Goal: Transaction & Acquisition: Purchase product/service

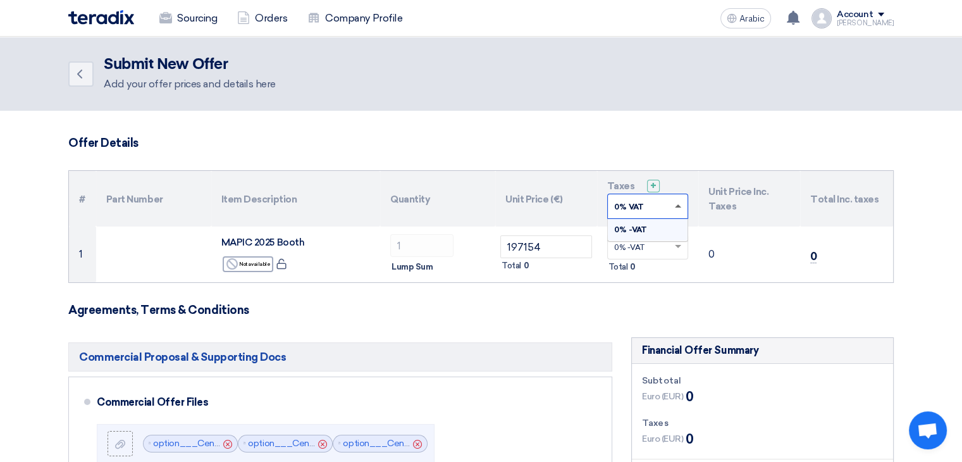
click at [680, 206] on span at bounding box center [678, 205] width 6 height 3
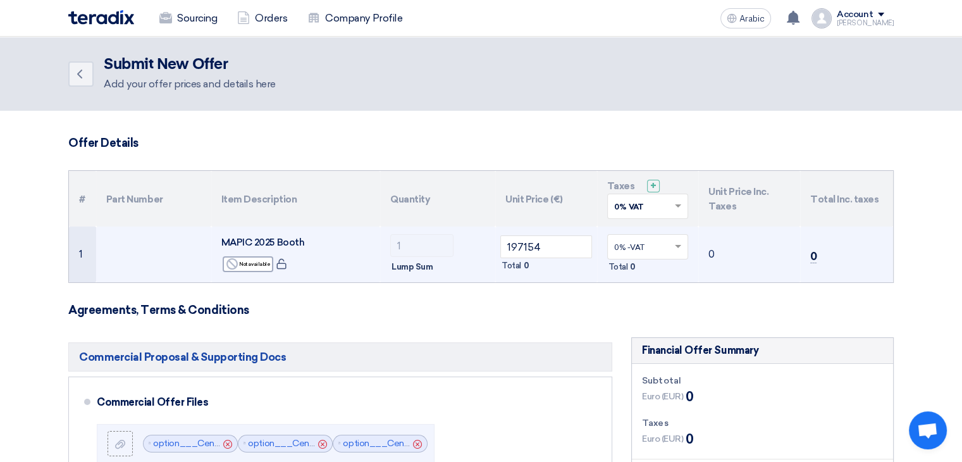
click at [580, 270] on div "Total 0" at bounding box center [546, 265] width 92 height 15
click at [553, 244] on input "197154" at bounding box center [546, 246] width 92 height 23
click at [521, 246] on input "197154" at bounding box center [546, 246] width 92 height 23
drag, startPoint x: 553, startPoint y: 268, endPoint x: 533, endPoint y: 252, distance: 25.2
click at [552, 267] on div "Total 0" at bounding box center [546, 265] width 92 height 15
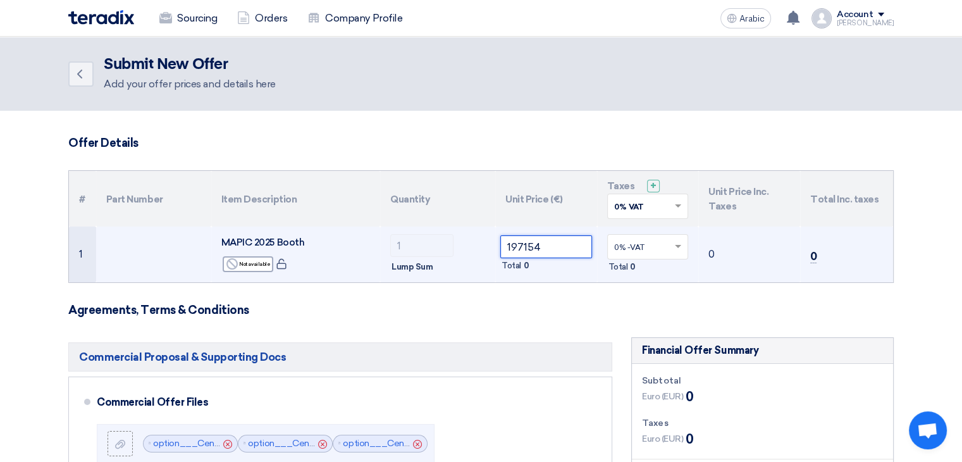
click at [547, 249] on input "197154" at bounding box center [546, 246] width 92 height 23
click at [563, 275] on td "197154 Total 0" at bounding box center [546, 255] width 102 height 56
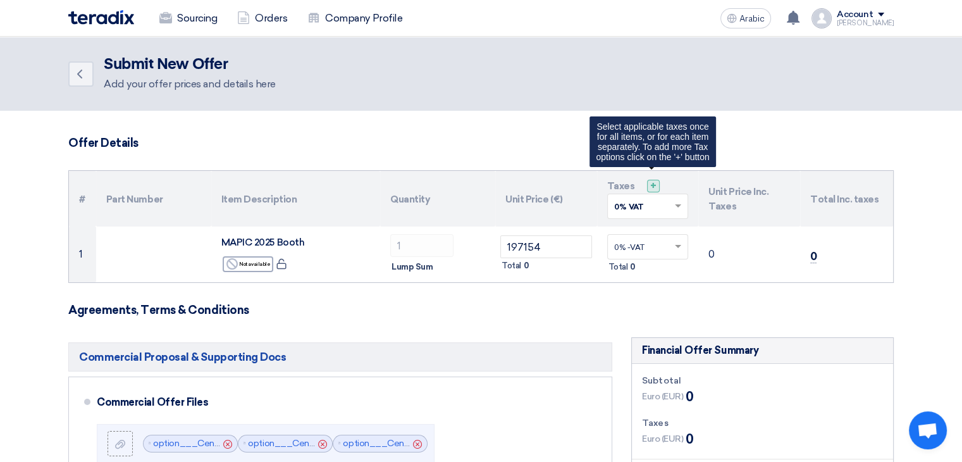
click at [657, 181] on div "+" at bounding box center [653, 186] width 13 height 13
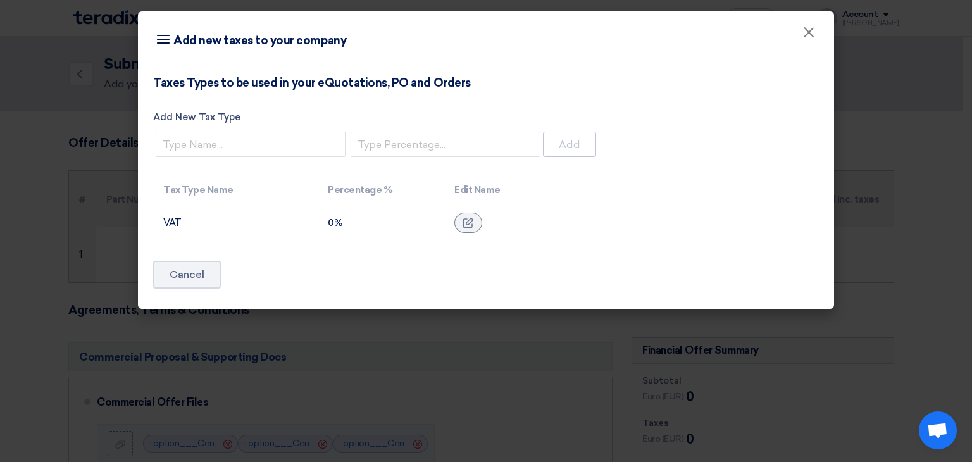
drag, startPoint x: 208, startPoint y: 231, endPoint x: 195, endPoint y: 177, distance: 56.0
click at [208, 231] on td "VAT" at bounding box center [235, 222] width 165 height 35
click at [206, 141] on input "Add New Tax Type" at bounding box center [251, 144] width 190 height 25
type input "VAT"
click at [390, 147] on input "number" at bounding box center [446, 144] width 190 height 25
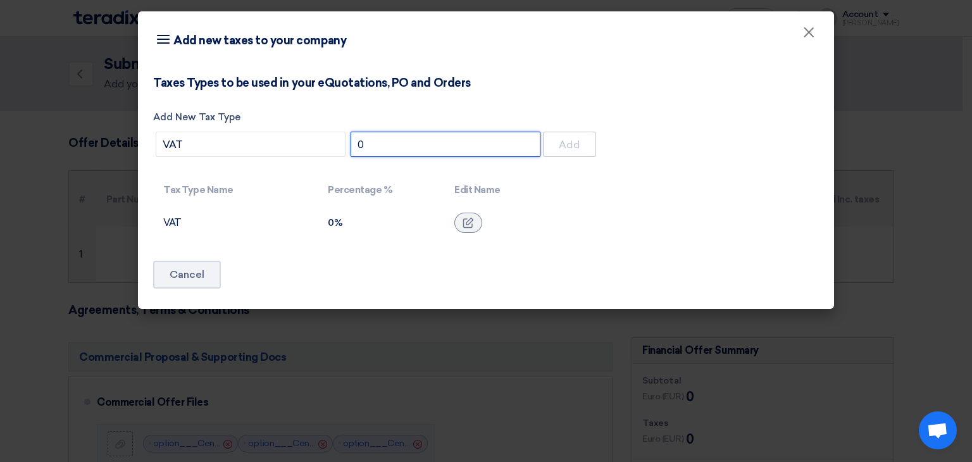
type input "0"
click at [639, 160] on app-supplier-taxes "Taxes Types to be used in your eQuotations, PO and Orders Add New Tax Type VAT …" at bounding box center [486, 158] width 666 height 165
click at [409, 143] on input "0" at bounding box center [446, 144] width 190 height 25
drag, startPoint x: 400, startPoint y: 236, endPoint x: 386, endPoint y: 171, distance: 66.0
click at [392, 226] on td "0%" at bounding box center [381, 222] width 127 height 35
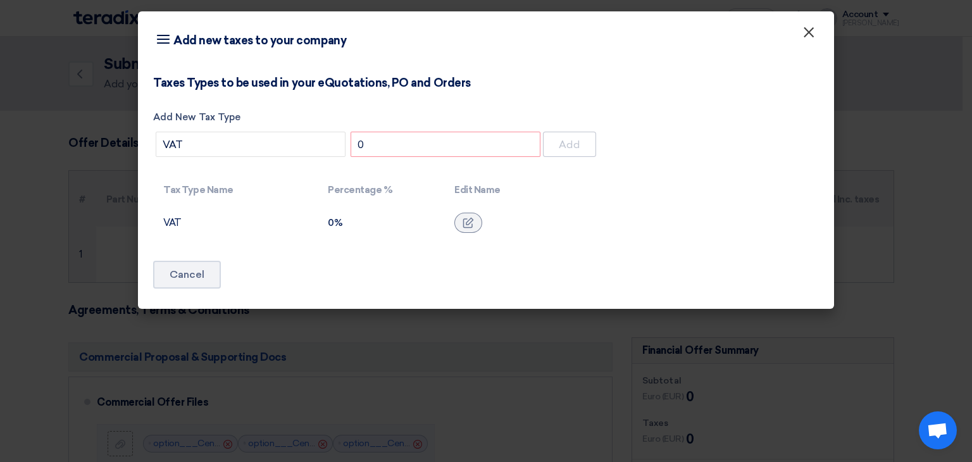
click at [812, 32] on font "×" at bounding box center [808, 35] width 13 height 25
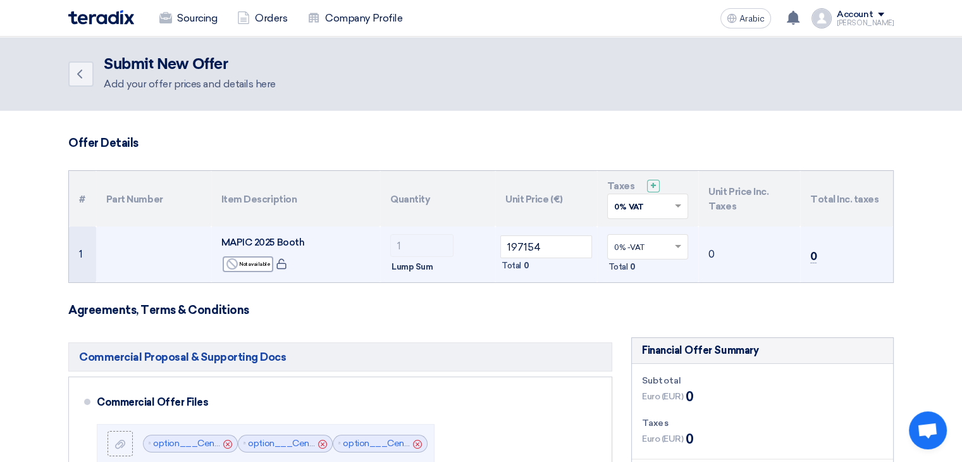
click at [648, 255] on input "text" at bounding box center [641, 248] width 55 height 21
click at [638, 270] on span "0% -VAT" at bounding box center [629, 270] width 30 height 9
click at [683, 202] on span at bounding box center [680, 206] width 16 height 11
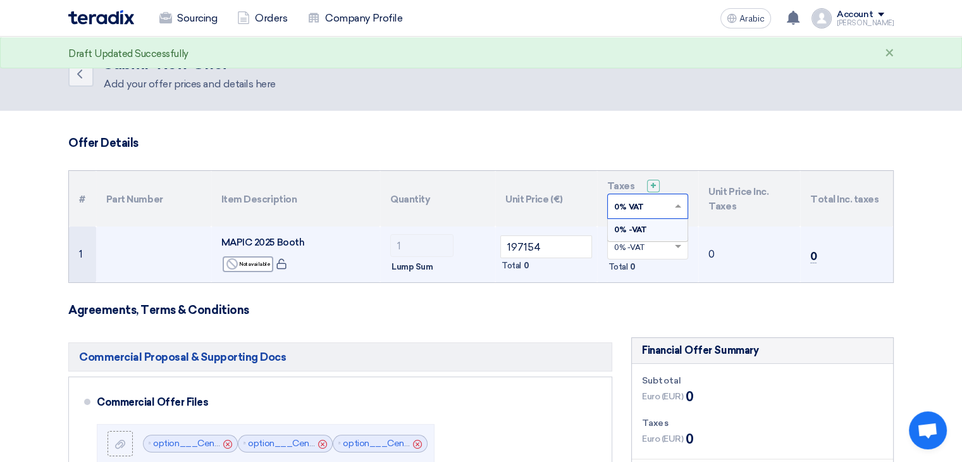
click at [644, 227] on span "0% -VAT" at bounding box center [630, 229] width 33 height 9
click at [751, 252] on td "0" at bounding box center [750, 255] width 102 height 56
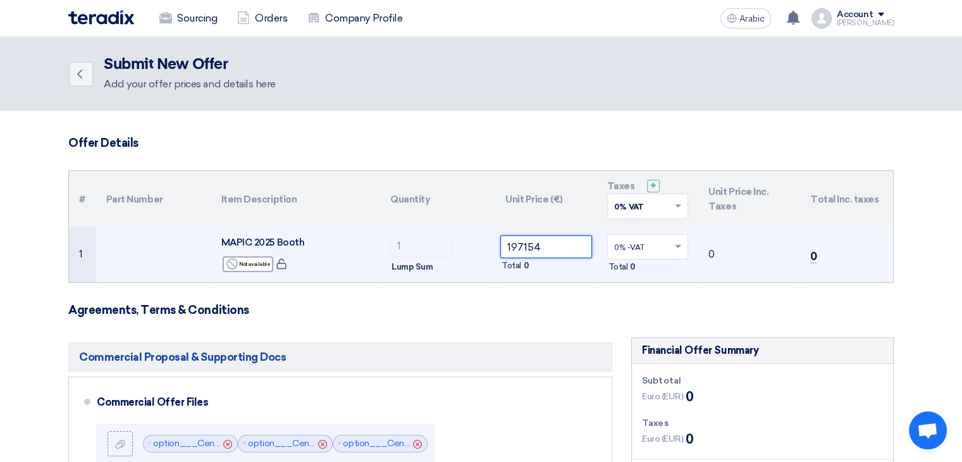
click at [550, 249] on input "197154" at bounding box center [546, 246] width 92 height 23
click at [519, 266] on font "Total" at bounding box center [512, 265] width 20 height 9
click at [562, 246] on input "197154" at bounding box center [546, 246] width 92 height 23
click at [504, 245] on input "197154" at bounding box center [546, 246] width 92 height 23
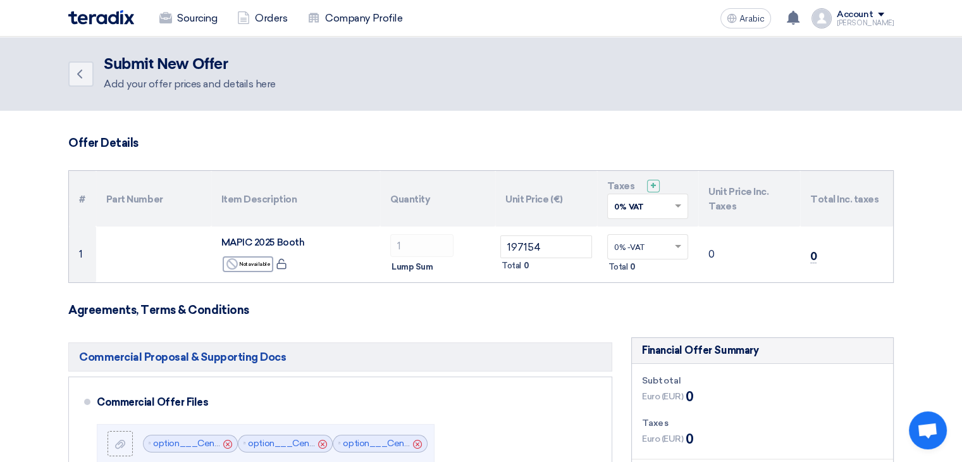
drag, startPoint x: 530, startPoint y: 296, endPoint x: 521, endPoint y: 291, distance: 10.2
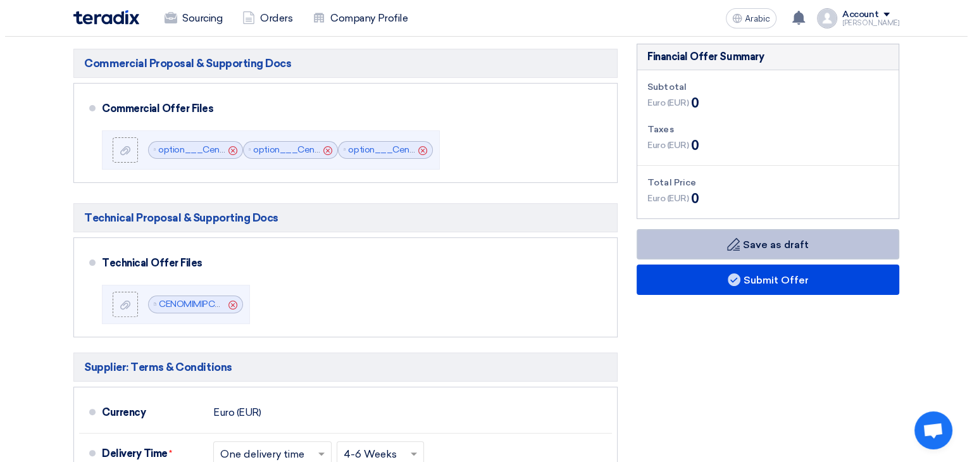
scroll to position [316, 0]
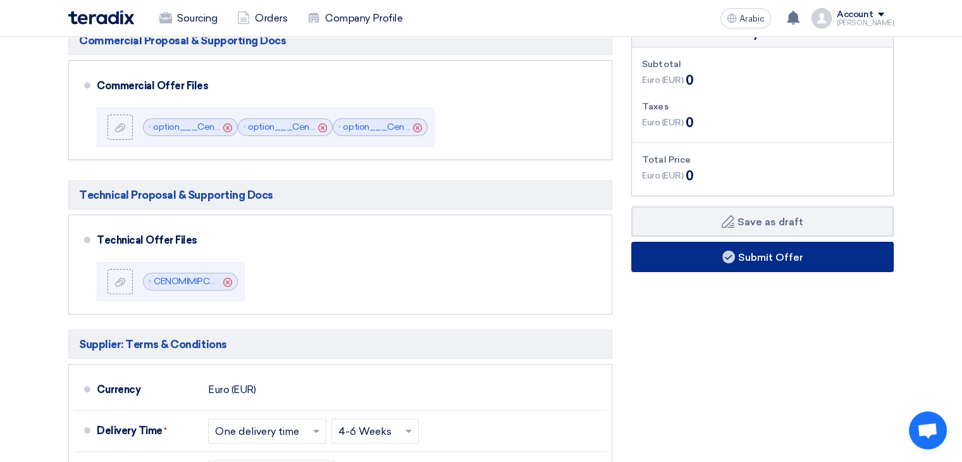
click at [765, 256] on font "Submit Offer" at bounding box center [770, 257] width 65 height 12
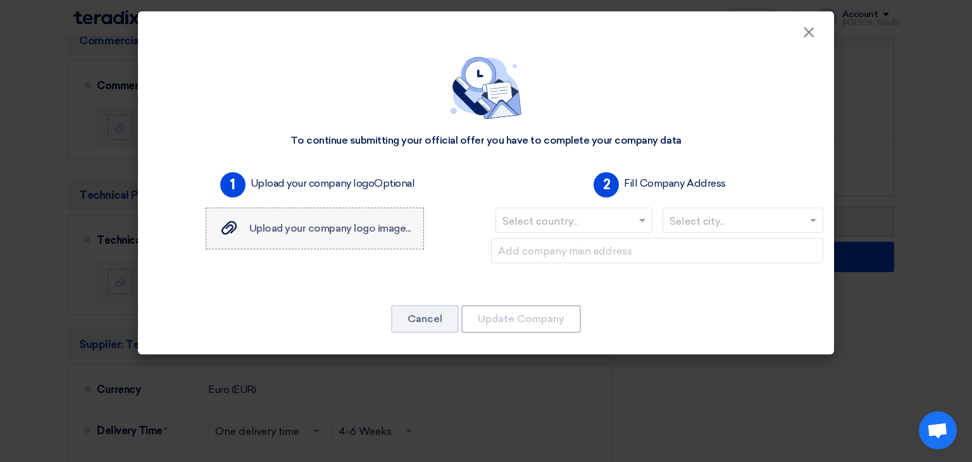
click at [258, 228] on font "Upload your company logo image..." at bounding box center [329, 228] width 161 height 12
click at [0, 0] on input "Upload your company logo image... Upload your company logo image..." at bounding box center [0, 0] width 0 height 0
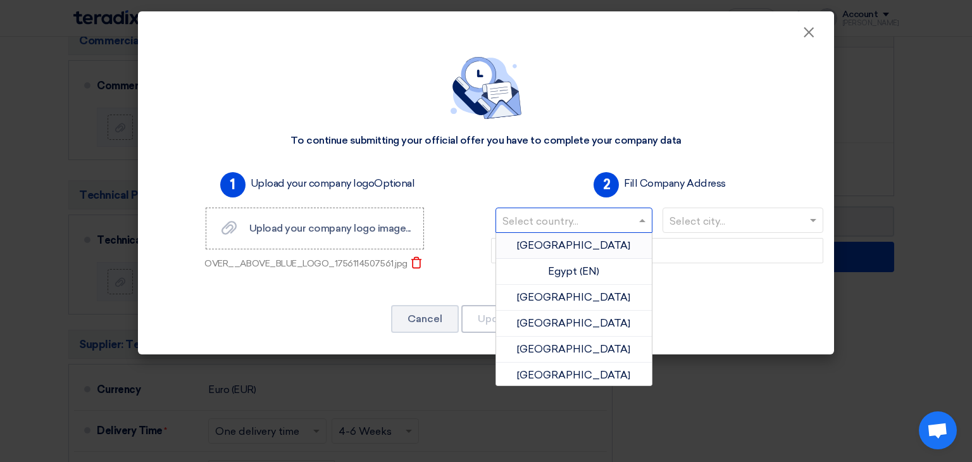
click at [547, 225] on input "text" at bounding box center [567, 221] width 130 height 21
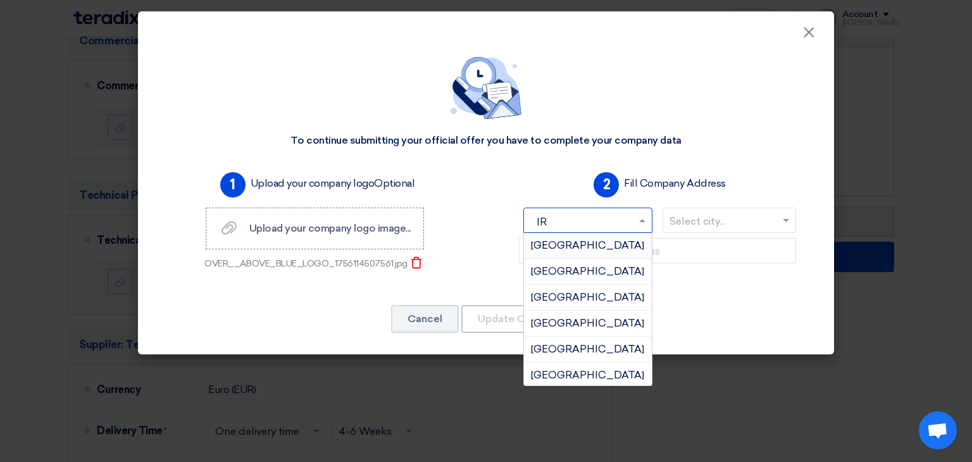
type input "IRE"
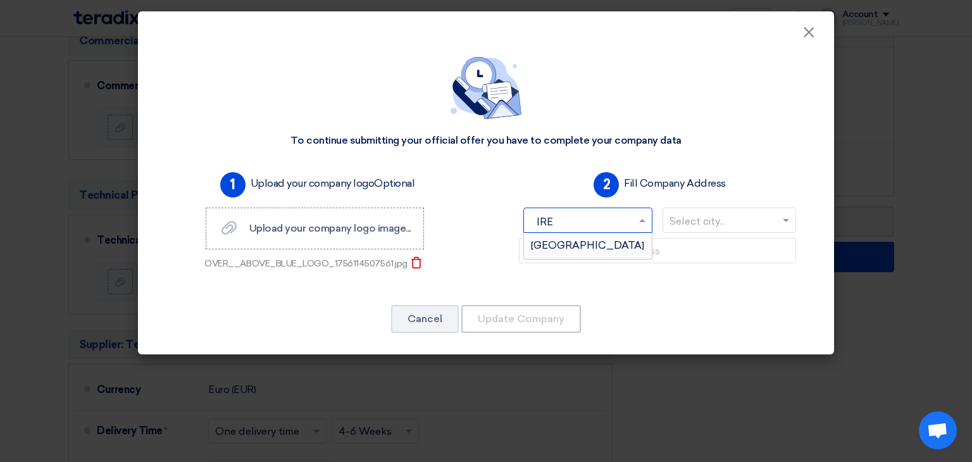
click at [571, 240] on div "[GEOGRAPHIC_DATA]" at bounding box center [588, 245] width 128 height 25
click at [764, 224] on input "text" at bounding box center [736, 221] width 135 height 21
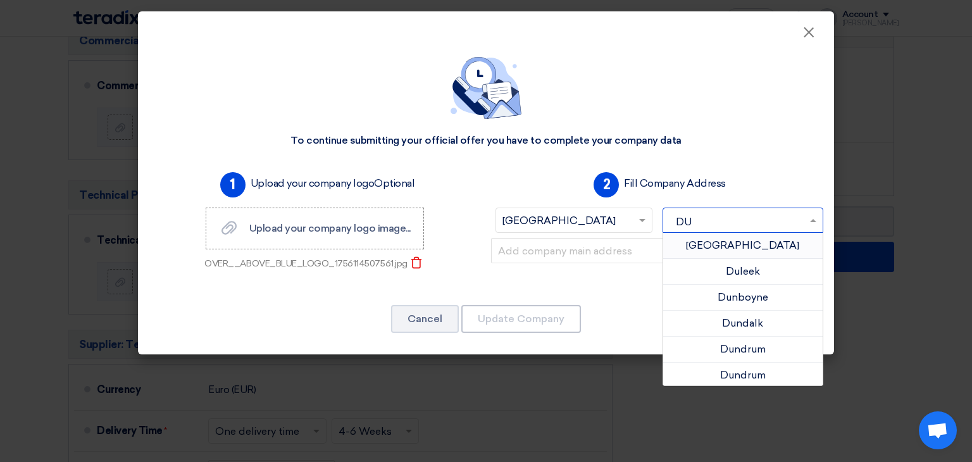
type input "DUB"
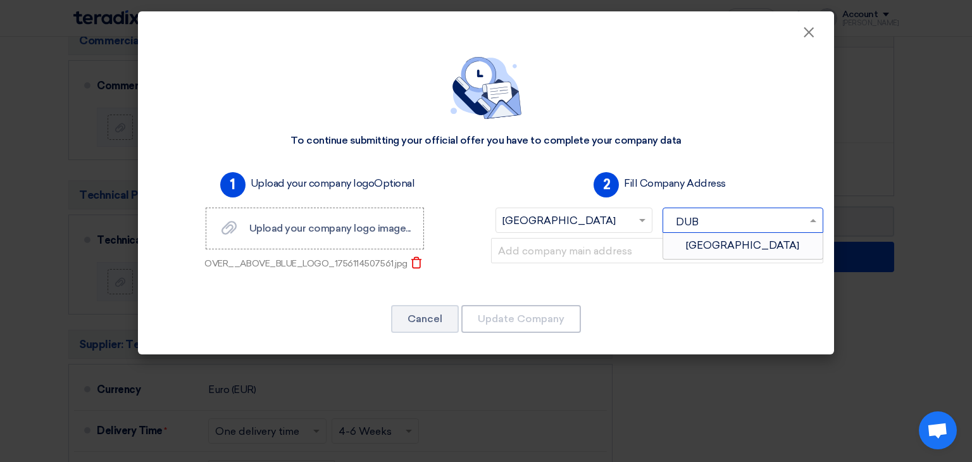
click at [729, 244] on font "[GEOGRAPHIC_DATA]" at bounding box center [742, 245] width 113 height 12
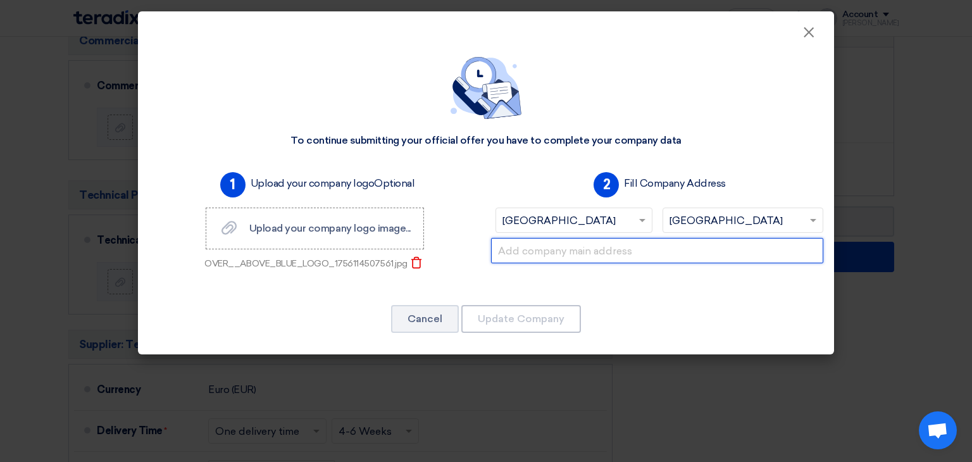
click at [597, 252] on input "text" at bounding box center [657, 250] width 332 height 25
click at [542, 254] on input "text" at bounding box center [657, 250] width 332 height 25
paste input "[STREET_ADDRESS]"
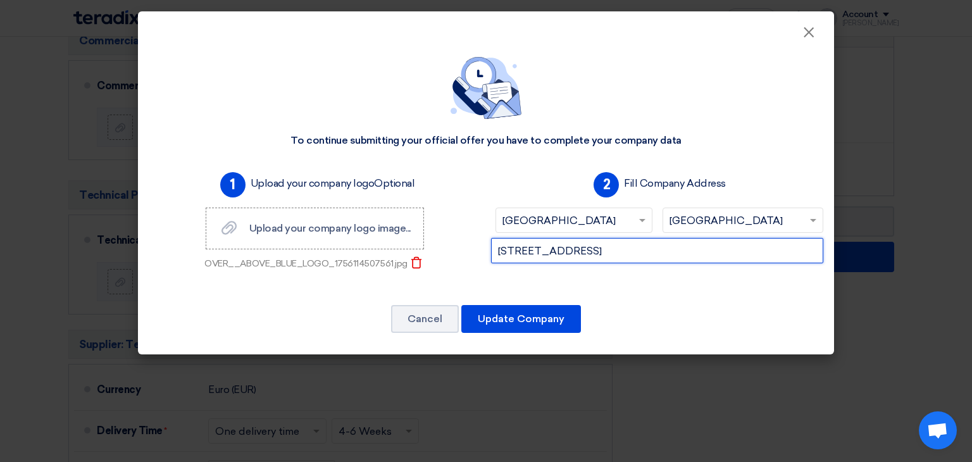
scroll to position [0, 7]
type input "[STREET_ADDRESS]"
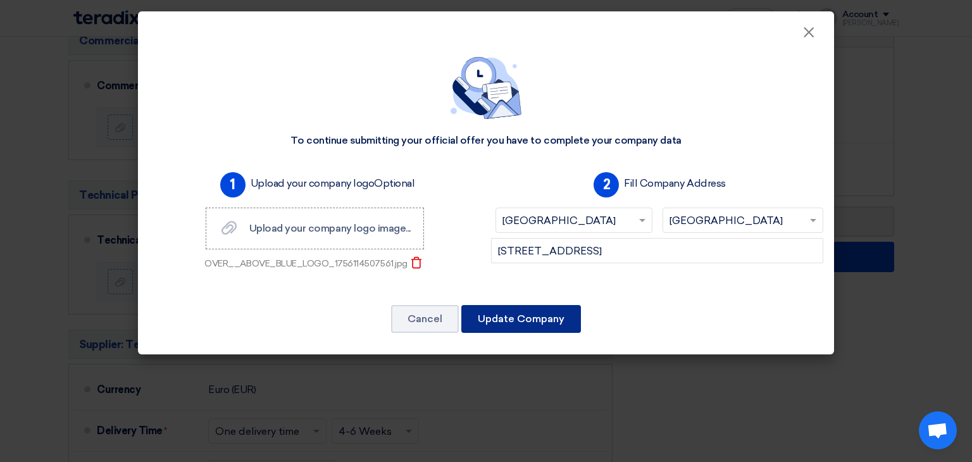
click at [507, 313] on font "Update Company" at bounding box center [521, 319] width 87 height 12
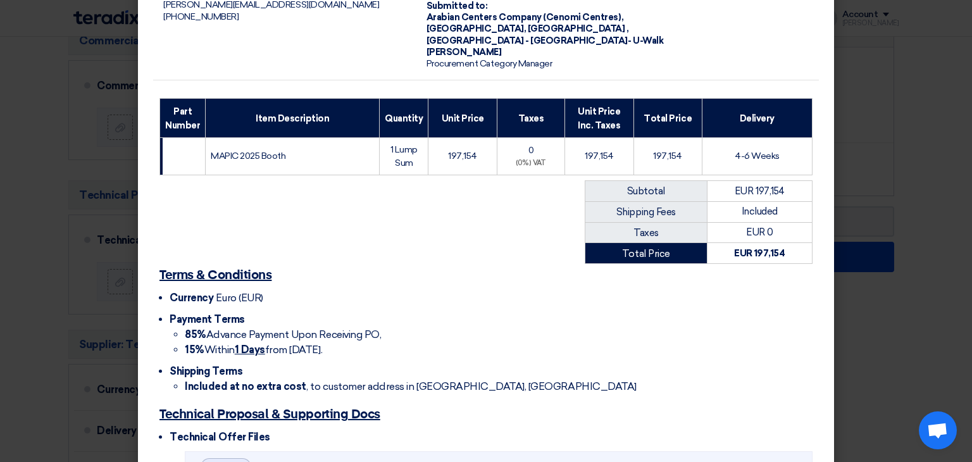
scroll to position [328, 0]
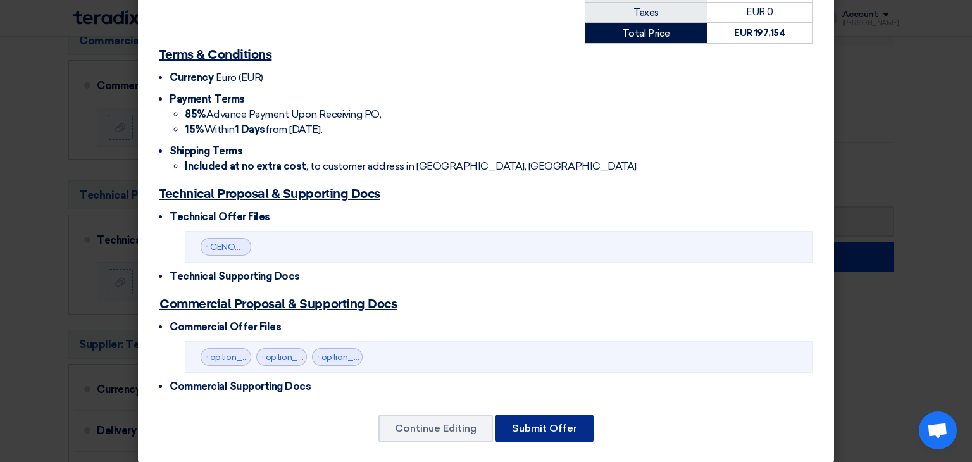
click at [538, 422] on font "Submit Offer" at bounding box center [544, 428] width 65 height 12
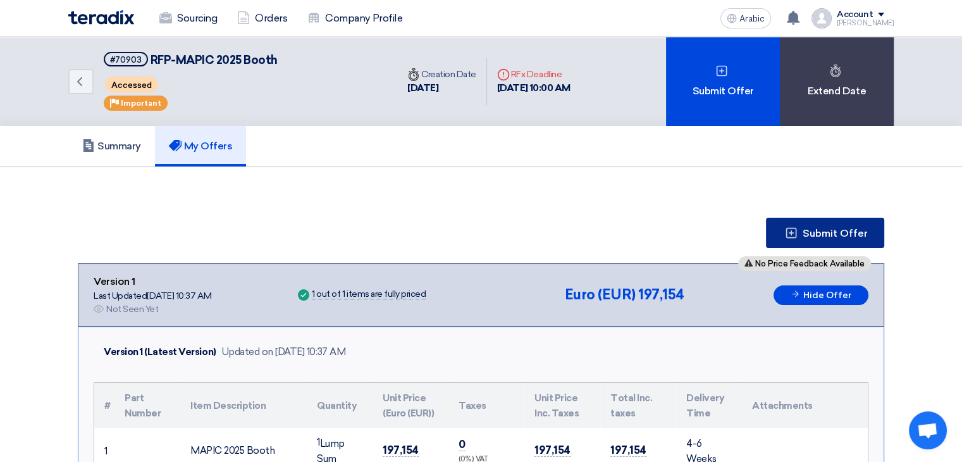
click at [850, 228] on font "Submit Offer" at bounding box center [835, 233] width 65 height 12
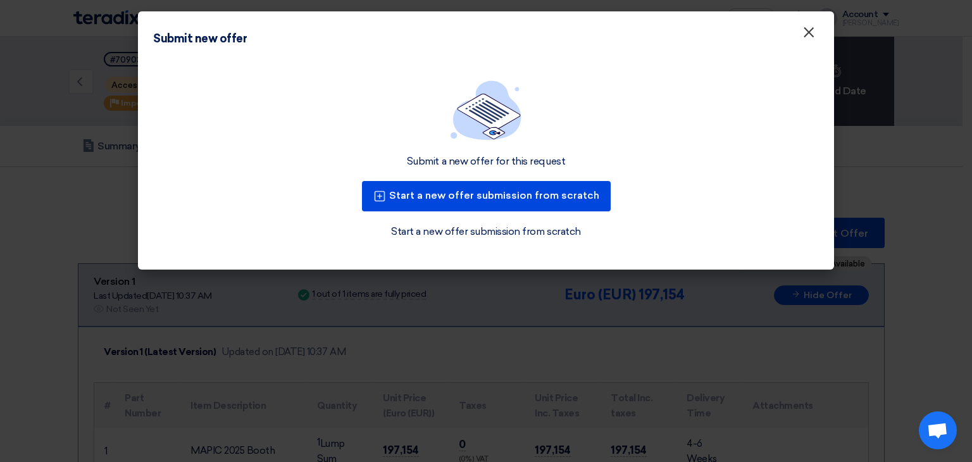
drag, startPoint x: 812, startPoint y: 32, endPoint x: 804, endPoint y: 39, distance: 10.3
click at [812, 32] on font "×" at bounding box center [808, 35] width 13 height 25
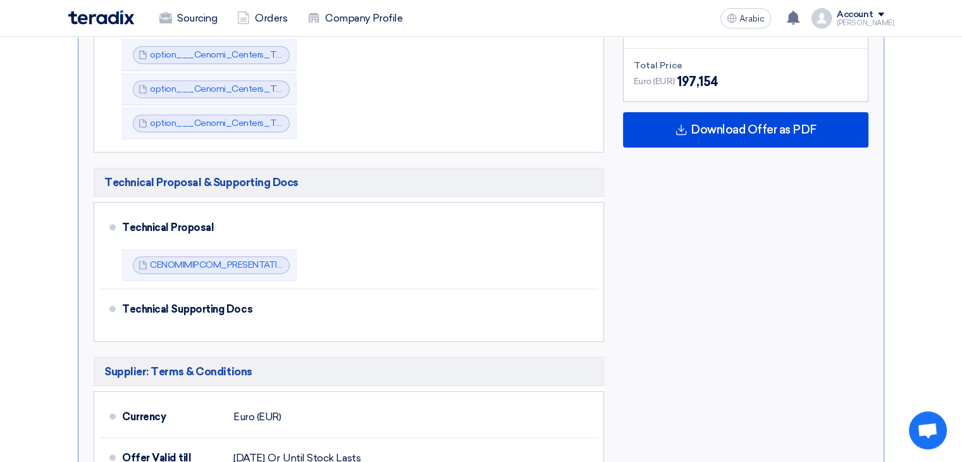
scroll to position [443, 0]
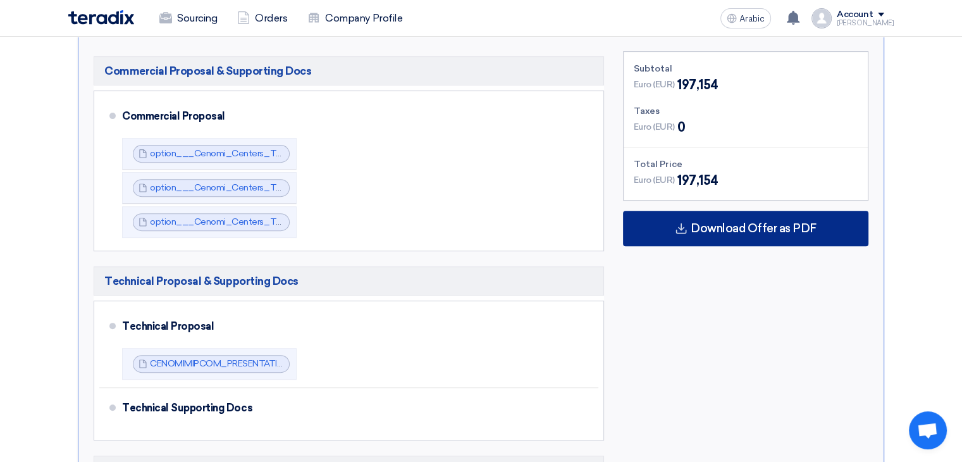
click at [736, 216] on div "Download Offer as PDF" at bounding box center [745, 228] width 245 height 35
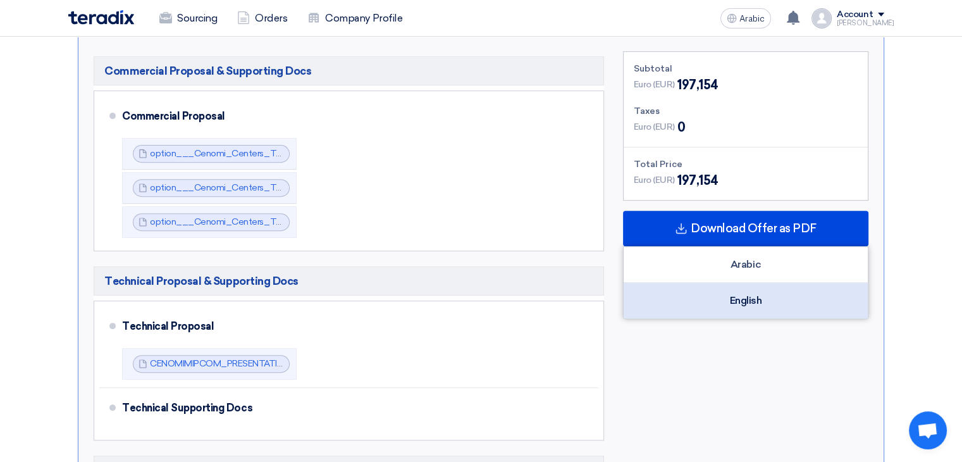
click at [759, 301] on font "English" at bounding box center [746, 300] width 32 height 12
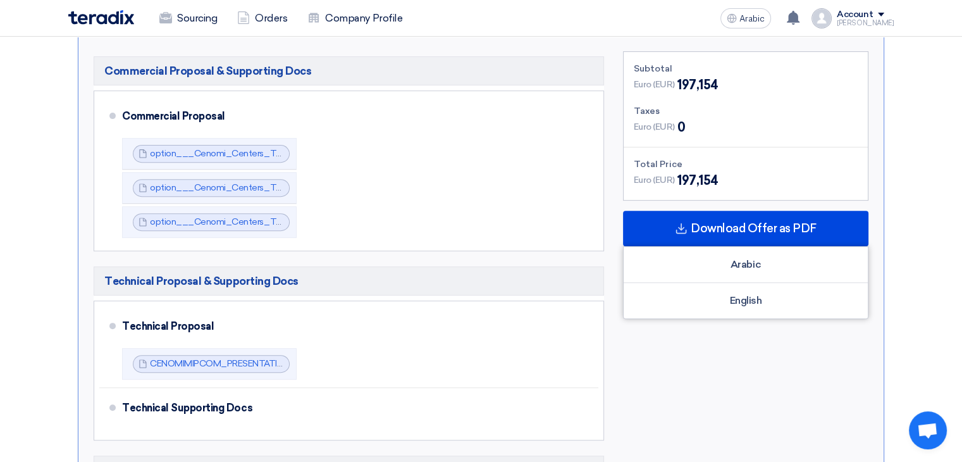
click at [748, 363] on div "Subtotal Euro (EUR) 197,154 Taxes Euro (EUR) 0 Total Price Euro (EUR)" at bounding box center [746, 368] width 264 height 635
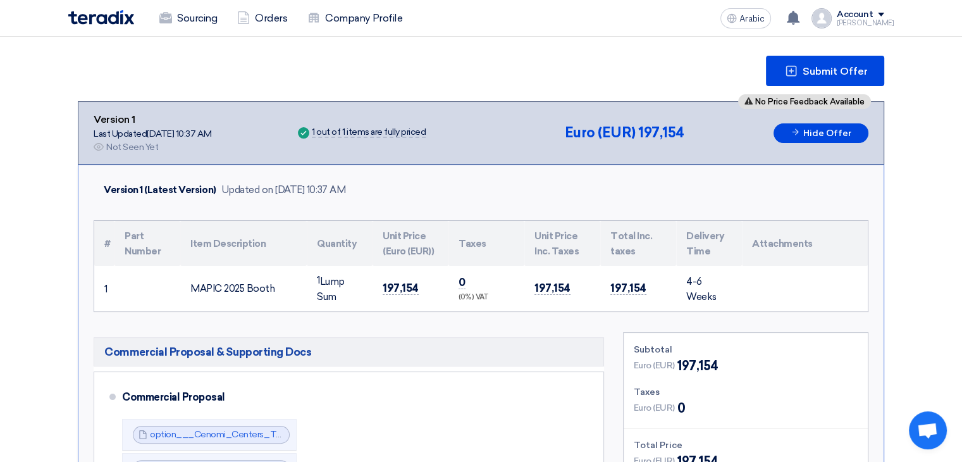
scroll to position [0, 0]
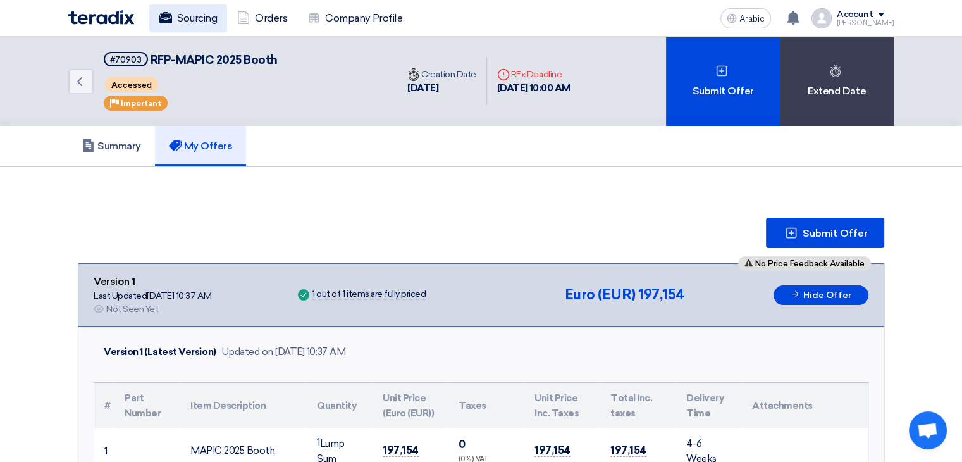
click at [192, 23] on font "Sourcing" at bounding box center [197, 18] width 40 height 12
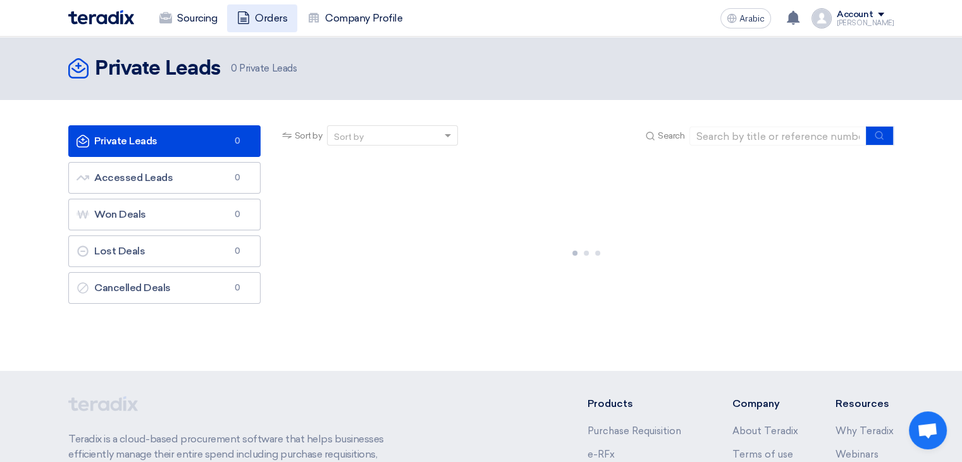
click at [266, 16] on font "Orders" at bounding box center [271, 18] width 32 height 12
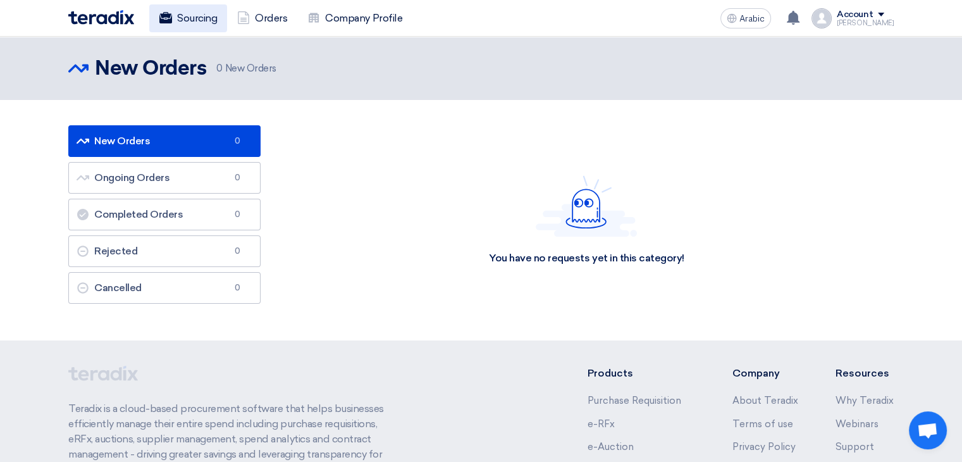
click at [190, 18] on font "Sourcing" at bounding box center [197, 18] width 40 height 12
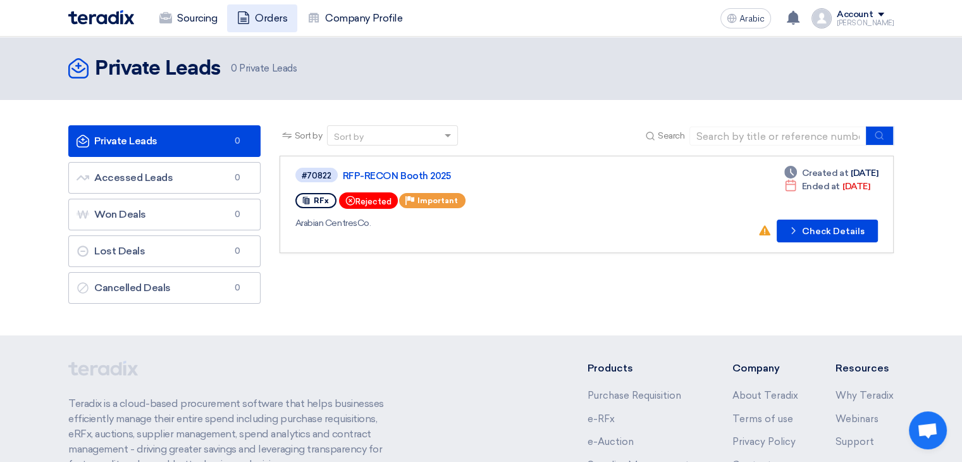
click at [280, 21] on font "Orders" at bounding box center [271, 18] width 32 height 12
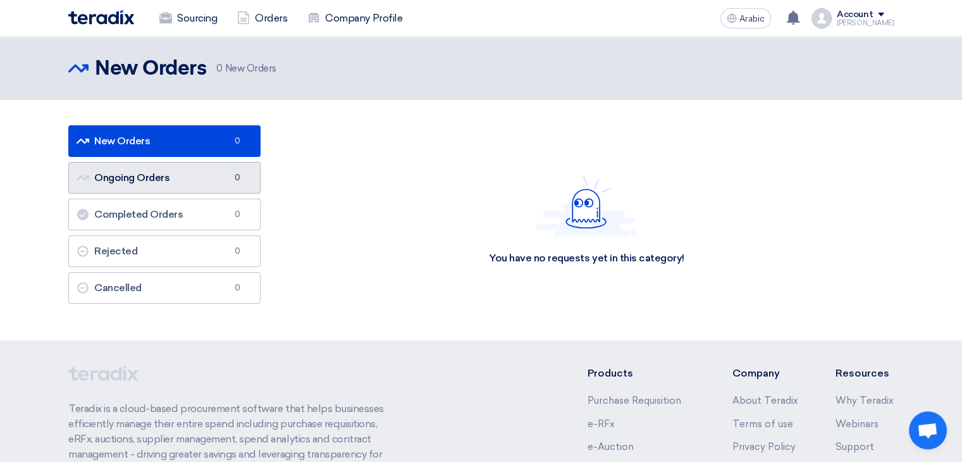
click at [180, 178] on link "Ongoing Orders Ongoing Orders 0" at bounding box center [164, 178] width 192 height 32
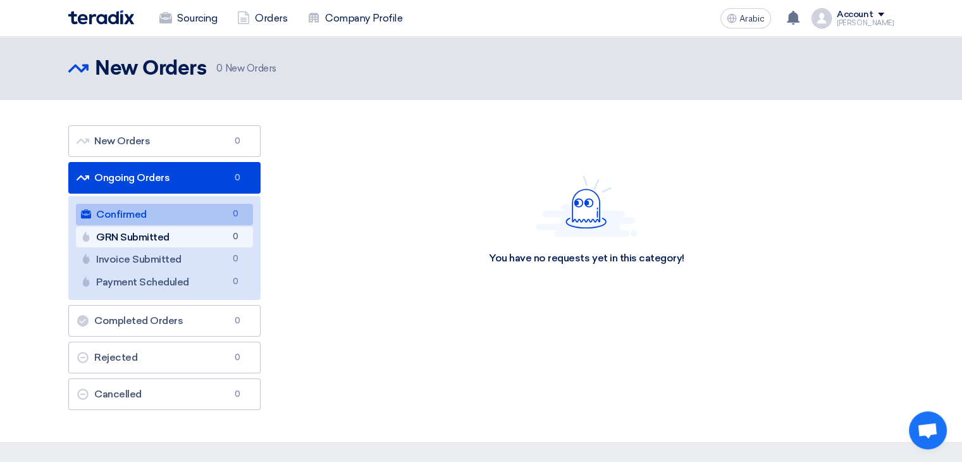
click at [174, 238] on link "GRN Submitted GRN Submitted 0" at bounding box center [164, 238] width 177 height 22
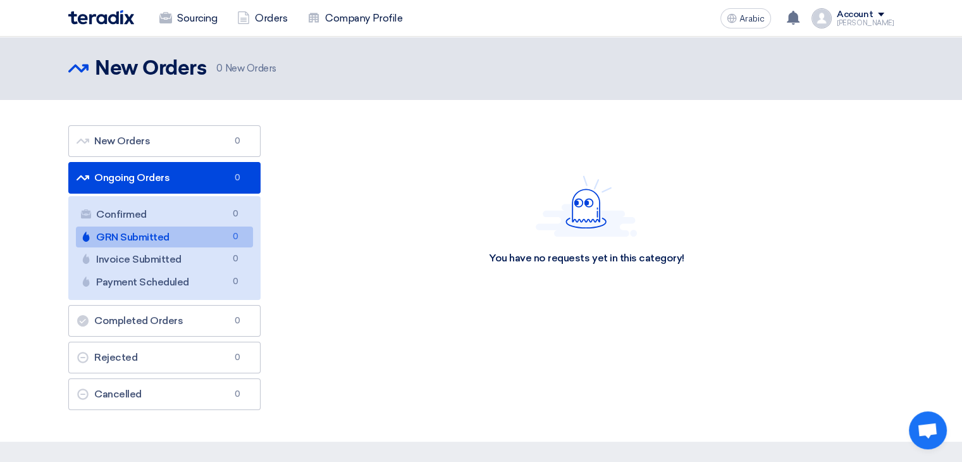
click at [861, 20] on font "[PERSON_NAME]" at bounding box center [865, 23] width 57 height 8
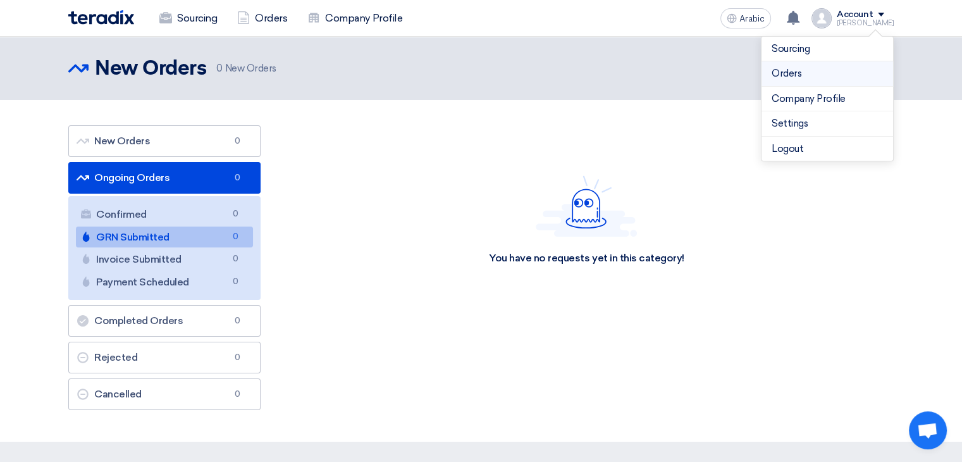
click at [795, 73] on font "Orders" at bounding box center [787, 73] width 30 height 11
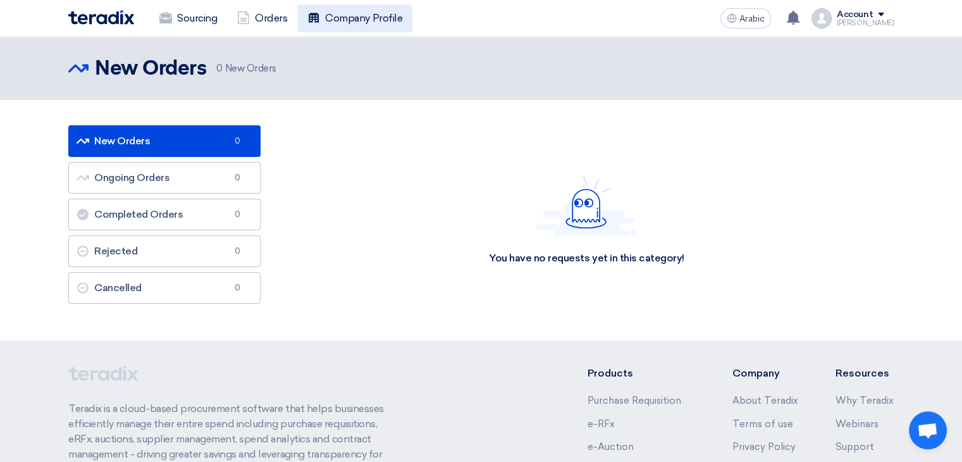
click at [357, 18] on font "Company Profile" at bounding box center [363, 18] width 77 height 12
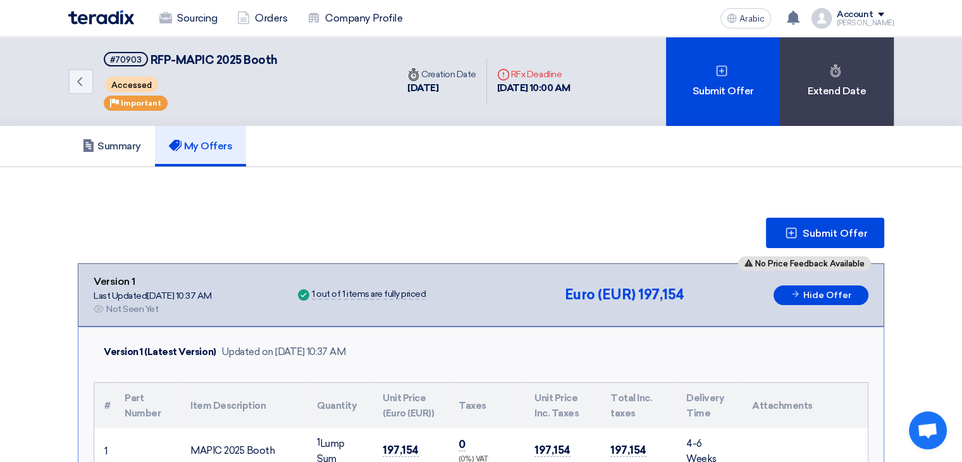
click at [356, 289] on font "1 out of 1 items are fully priced" at bounding box center [369, 294] width 114 height 11
click at [131, 145] on font "Summary" at bounding box center [119, 146] width 44 height 12
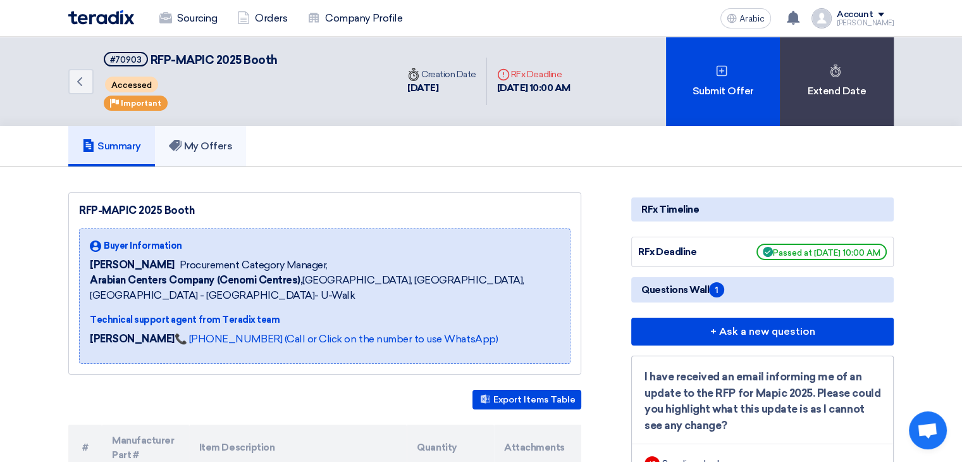
click at [211, 142] on font "My Offers" at bounding box center [208, 146] width 49 height 12
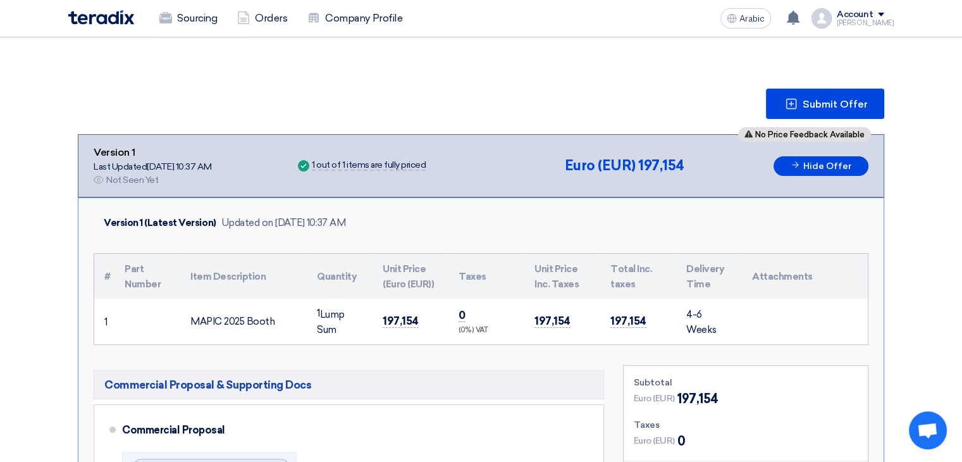
scroll to position [63, 0]
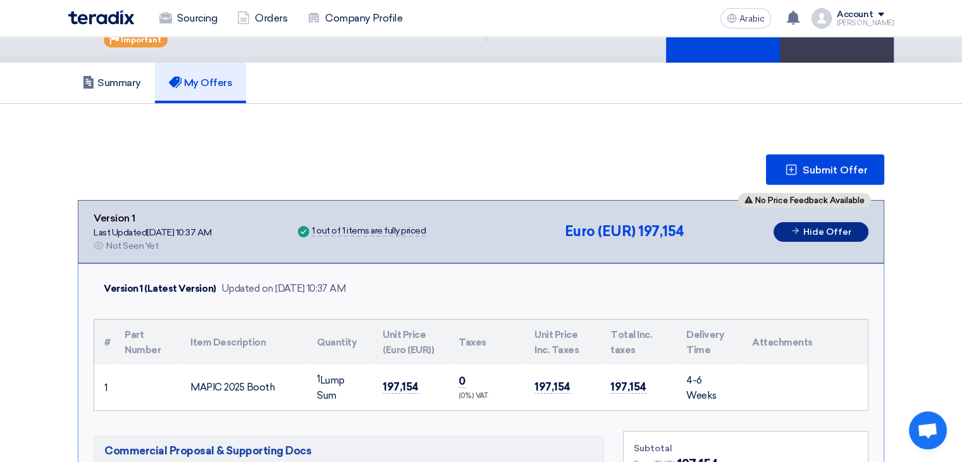
click at [830, 228] on font "Hide Offer" at bounding box center [828, 232] width 48 height 11
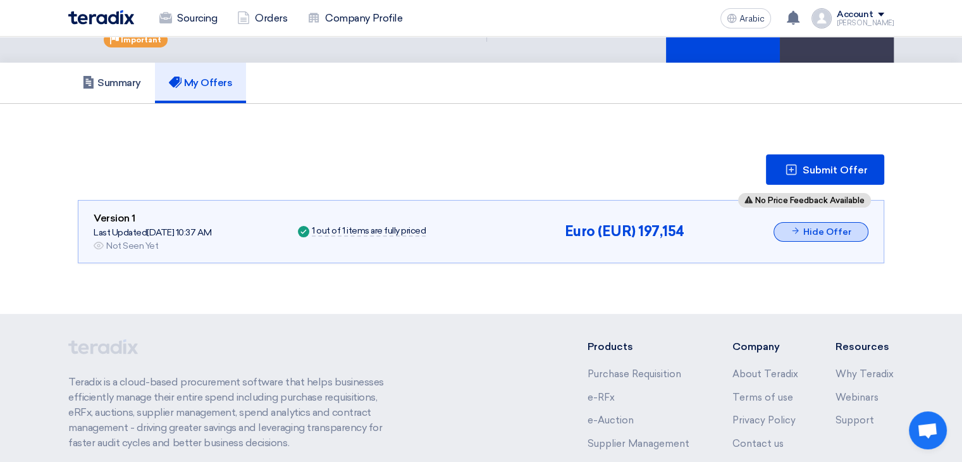
click at [833, 228] on font "Hide Offer" at bounding box center [828, 232] width 48 height 11
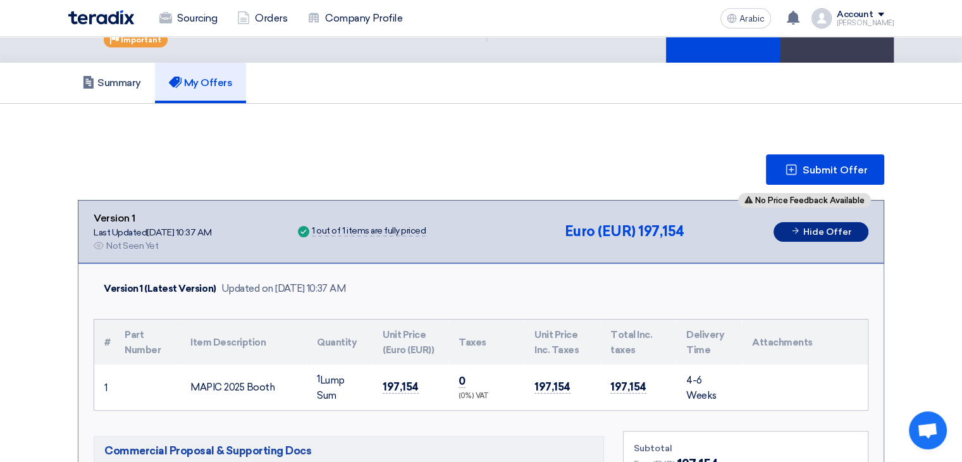
click at [833, 228] on font "Hide Offer" at bounding box center [828, 232] width 48 height 11
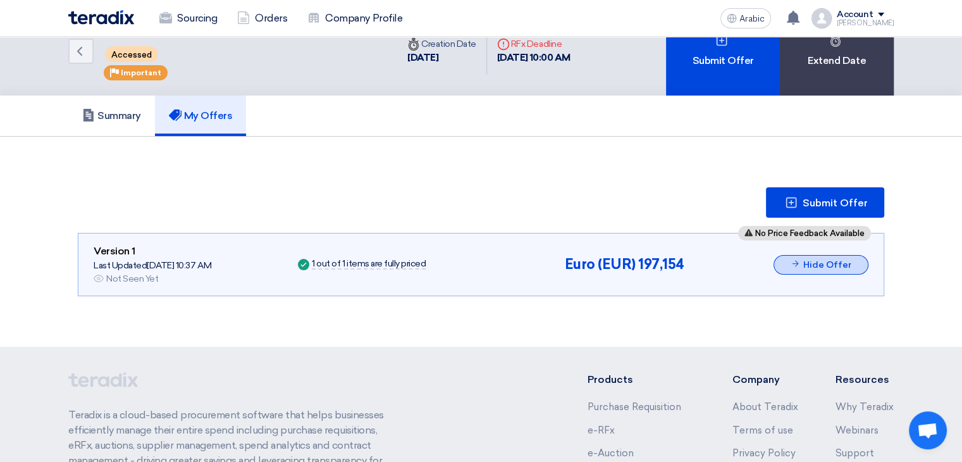
scroll to position [0, 0]
